Goal: Transaction & Acquisition: Book appointment/travel/reservation

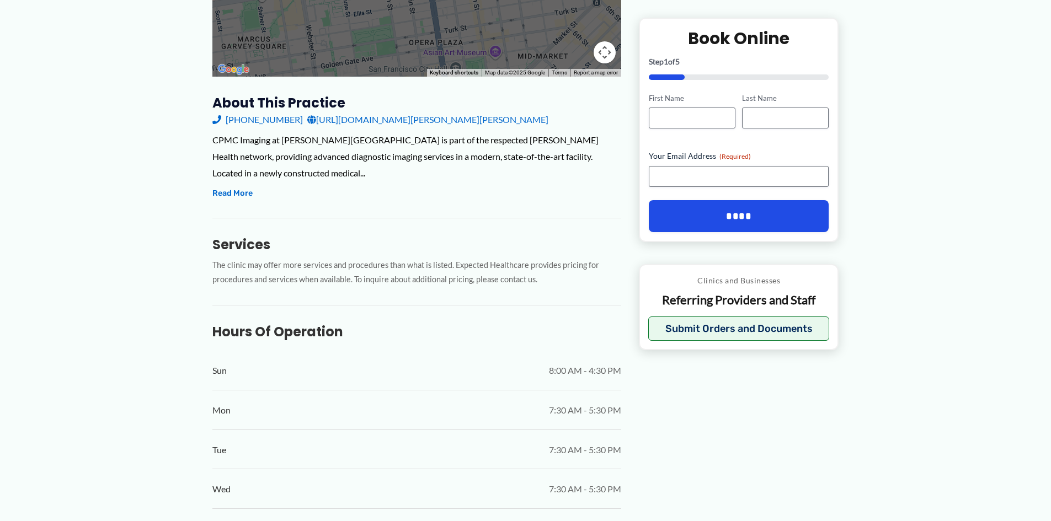
scroll to position [386, 0]
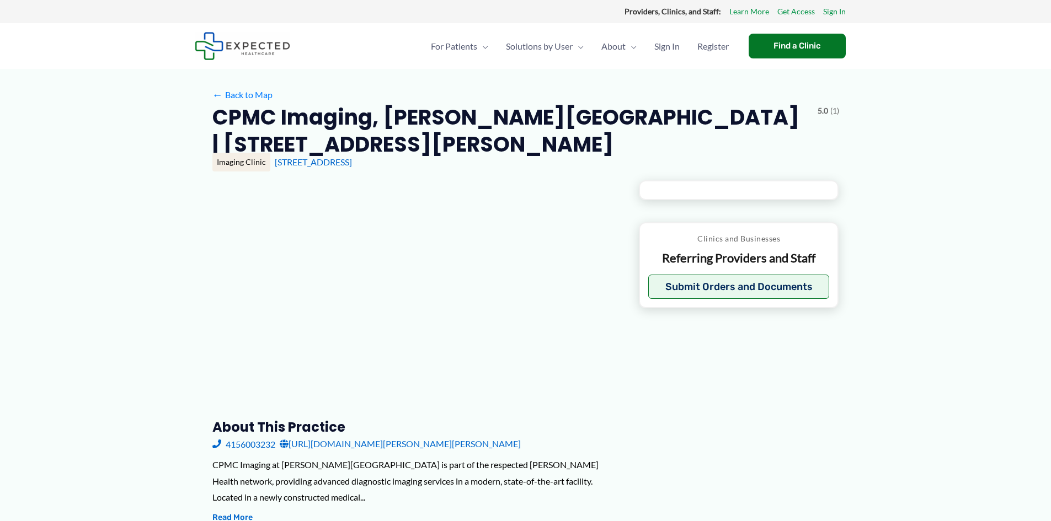
type input "**********"
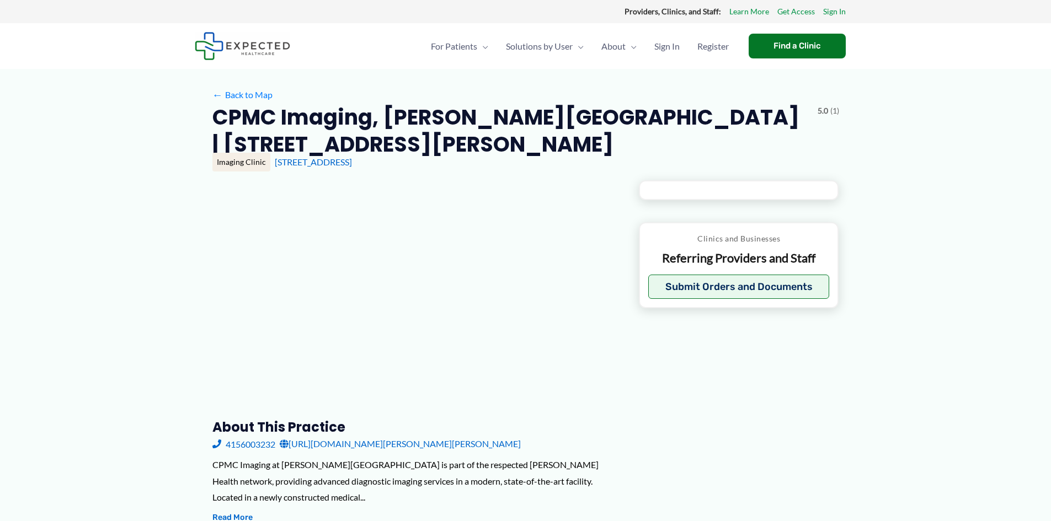
type input "**********"
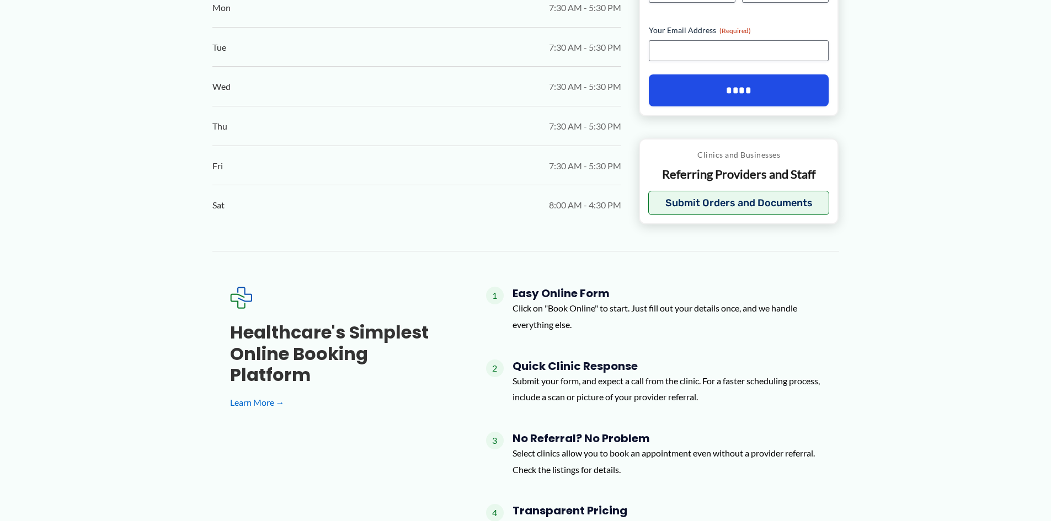
scroll to position [772, 0]
